Goal: Information Seeking & Learning: Check status

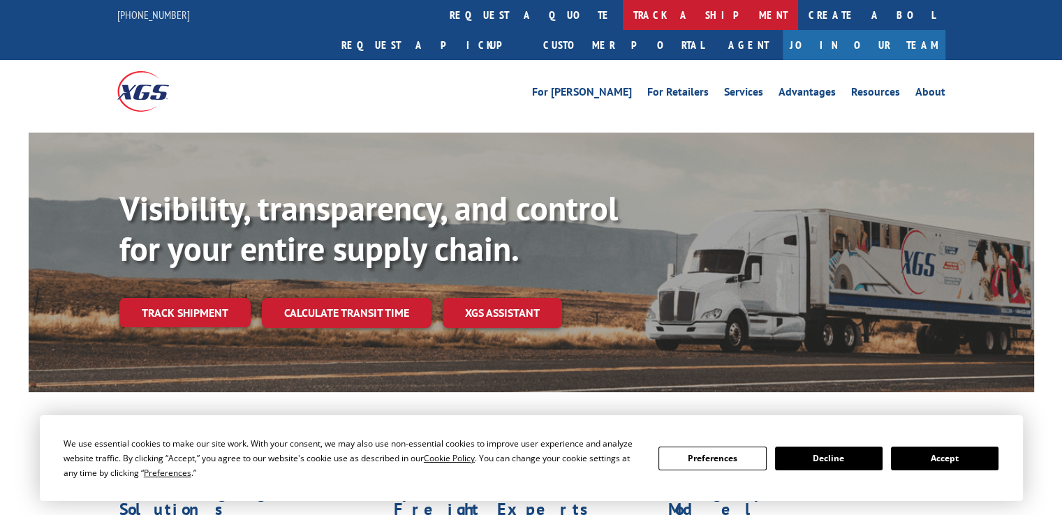
click at [623, 13] on link "track a shipment" at bounding box center [710, 15] width 175 height 30
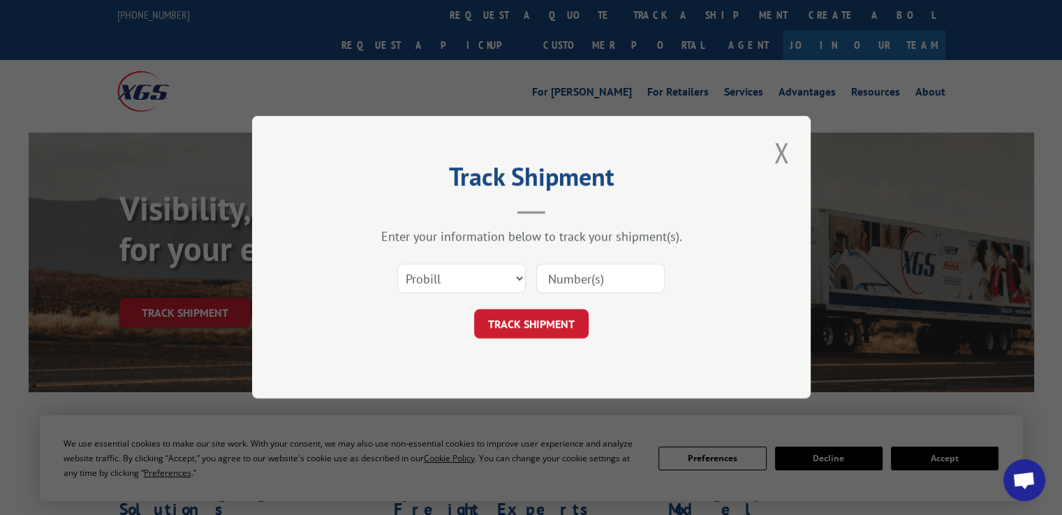
click at [585, 277] on input at bounding box center [600, 279] width 128 height 29
paste input "17545941"
type input "17545941"
click at [561, 316] on button "TRACK SHIPMENT" at bounding box center [531, 324] width 114 height 29
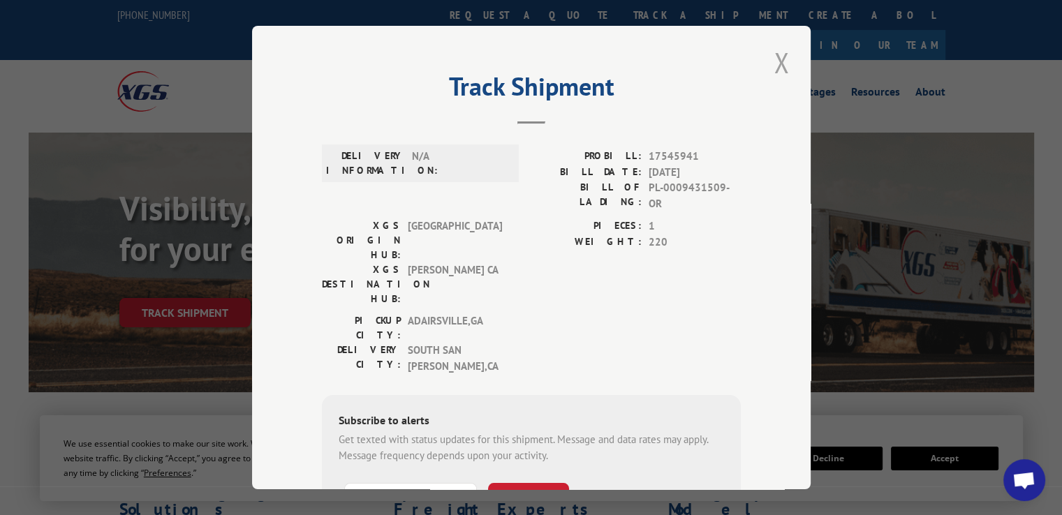
click at [776, 59] on button "Close modal" at bounding box center [781, 62] width 24 height 38
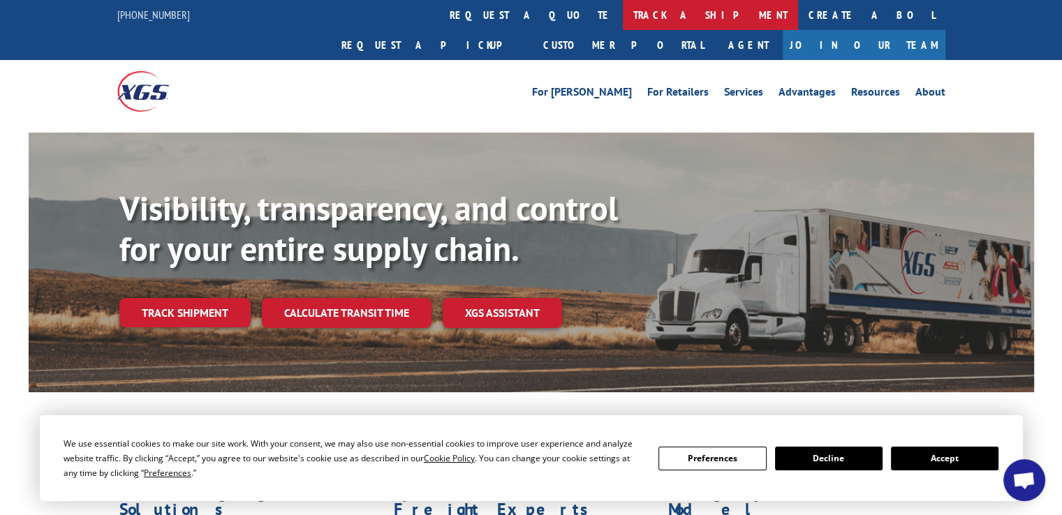
click at [623, 13] on link "track a shipment" at bounding box center [710, 15] width 175 height 30
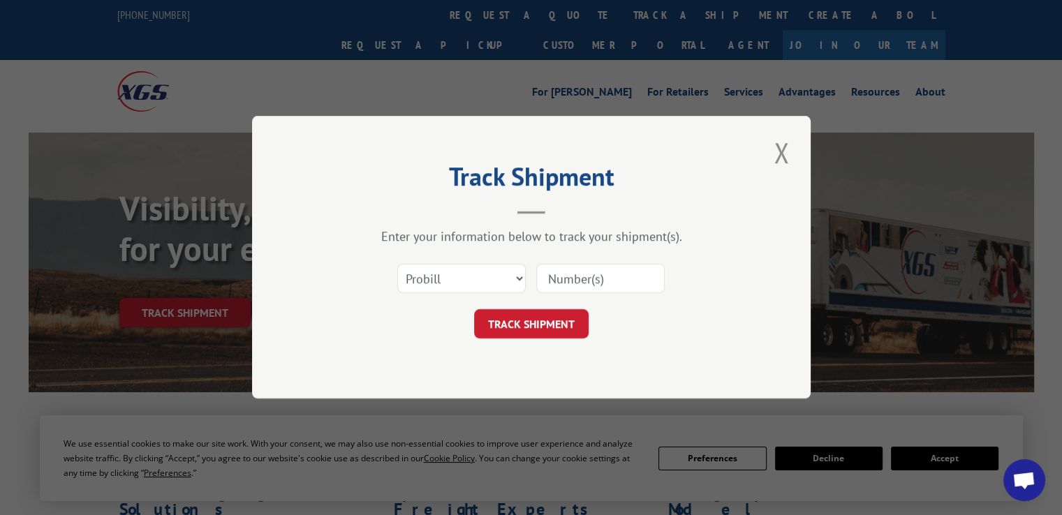
click at [573, 288] on input at bounding box center [600, 279] width 128 height 29
paste input "​SO-0000000329446"
type input "​SO-0000000329446"
click at [776, 151] on button "Close modal" at bounding box center [781, 152] width 24 height 38
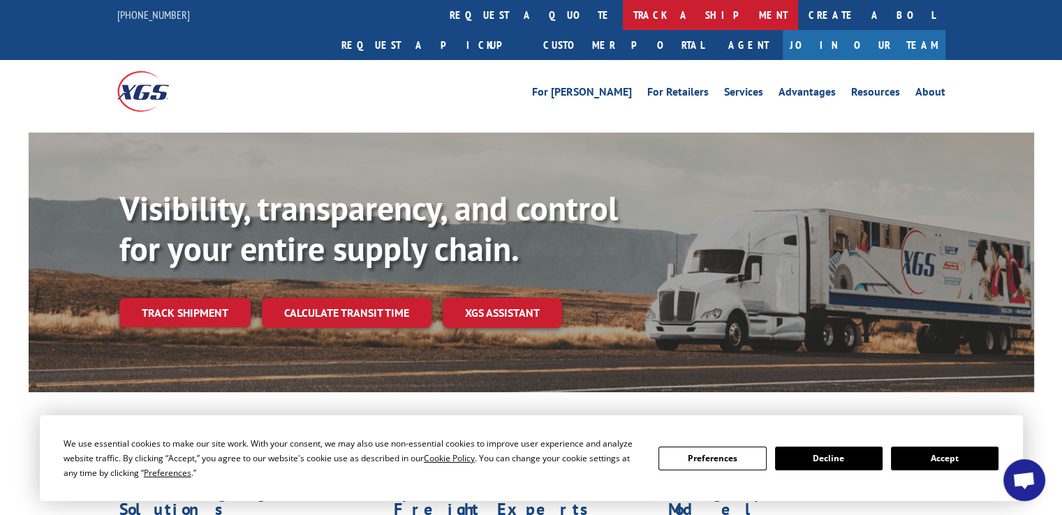
click at [623, 17] on link "track a shipment" at bounding box center [710, 15] width 175 height 30
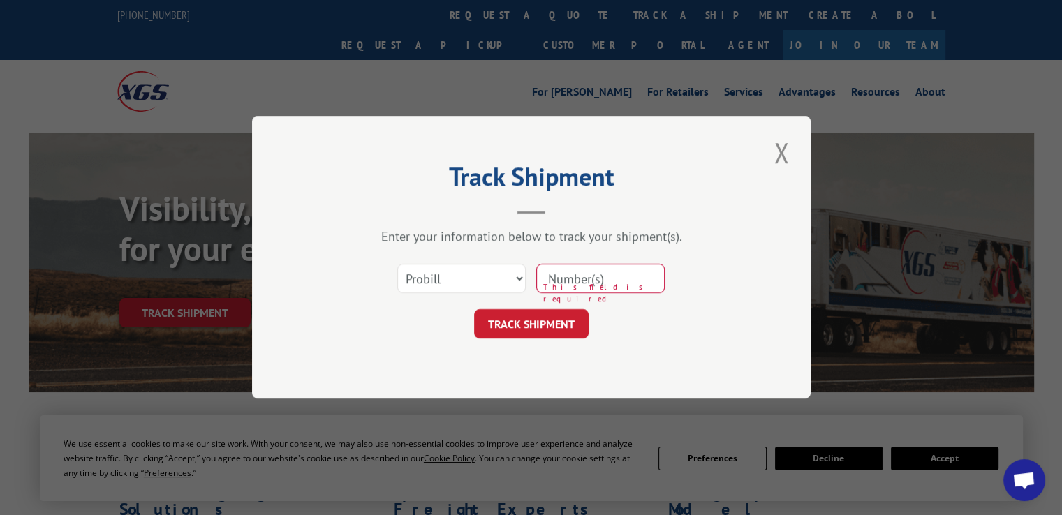
drag, startPoint x: 611, startPoint y: 341, endPoint x: 601, endPoint y: 280, distance: 61.5
click at [609, 334] on div "Track Shipment Enter your information below to track your shipment(s). Select c…" at bounding box center [531, 257] width 558 height 283
click at [601, 279] on input at bounding box center [600, 279] width 128 height 29
paste input "17545941"
type input "17545941"
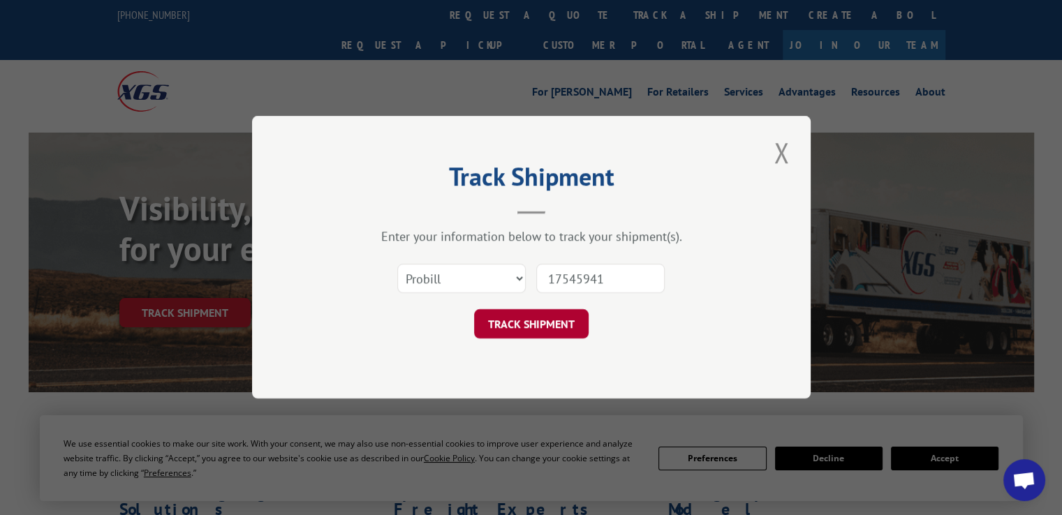
click at [567, 320] on button "TRACK SHIPMENT" at bounding box center [531, 324] width 114 height 29
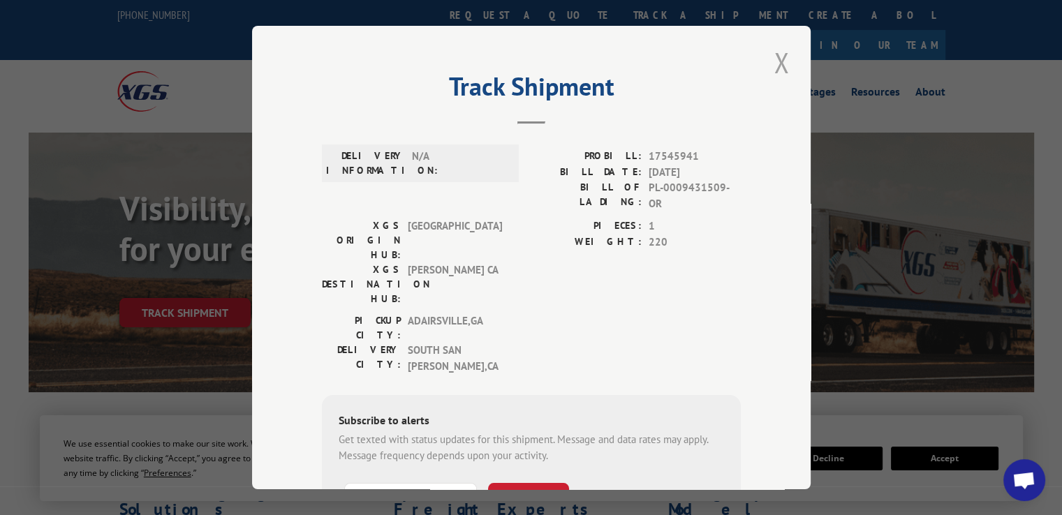
click at [770, 61] on button "Close modal" at bounding box center [781, 62] width 24 height 38
